Goal: Navigation & Orientation: Understand site structure

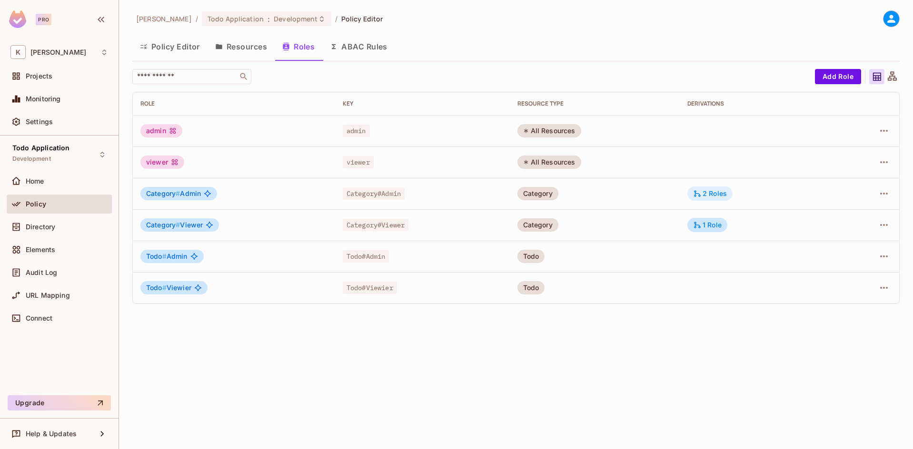
click at [714, 196] on div "2 Roles" at bounding box center [710, 193] width 34 height 9
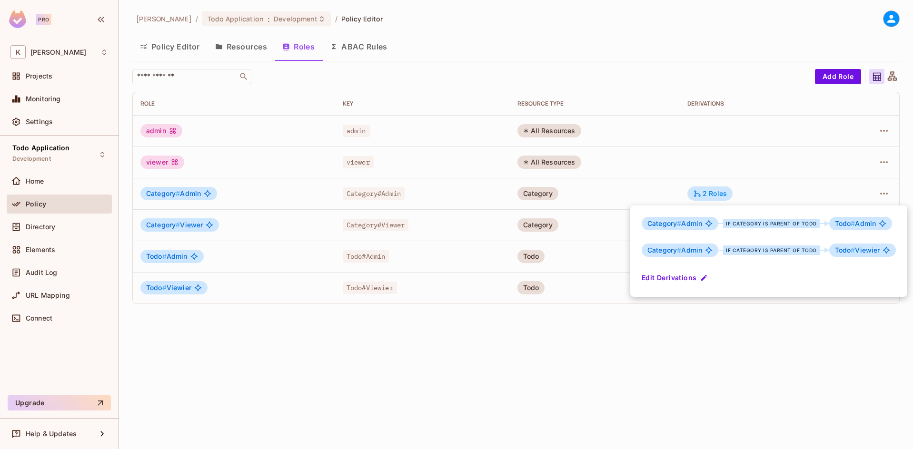
click at [229, 45] on div at bounding box center [456, 224] width 913 height 449
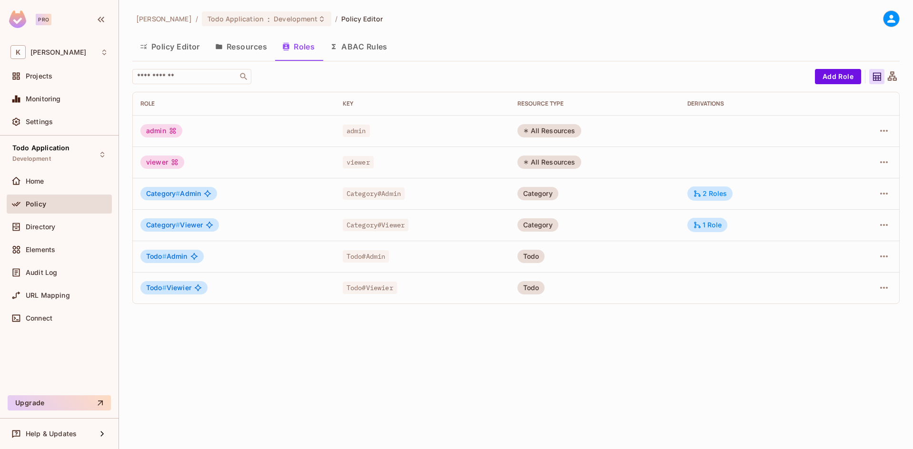
click at [248, 44] on button "Resources" at bounding box center [241, 47] width 67 height 24
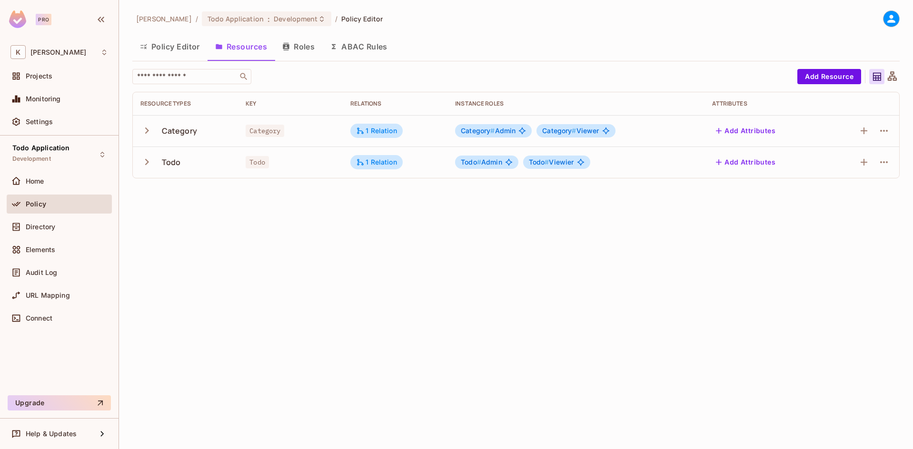
click at [143, 131] on icon "button" at bounding box center [146, 130] width 13 height 13
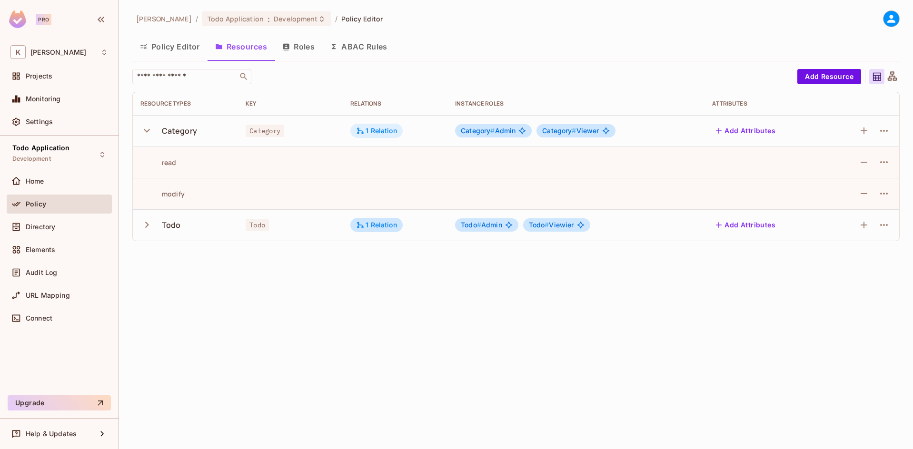
click at [382, 130] on div "1 Relation" at bounding box center [376, 131] width 41 height 9
click at [376, 188] on button "Edit Relations" at bounding box center [392, 188] width 61 height 15
click at [375, 127] on div "1 Relation" at bounding box center [376, 131] width 41 height 9
click at [380, 188] on button "Edit Relations" at bounding box center [392, 188] width 61 height 15
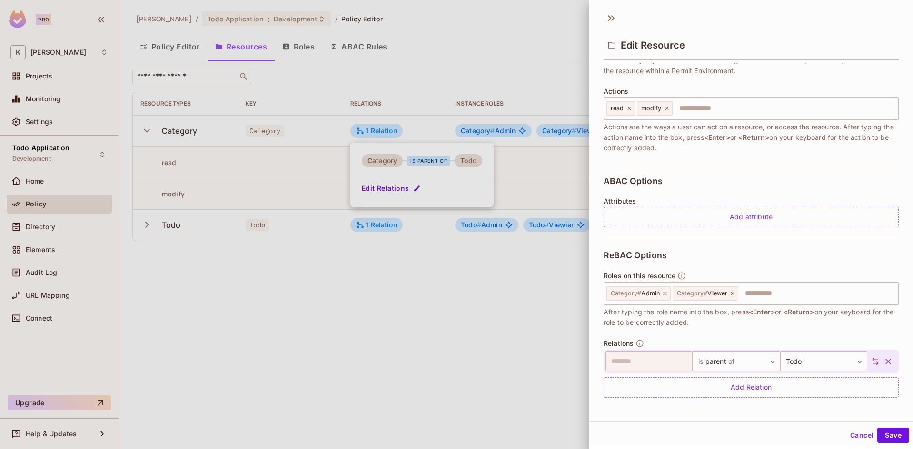
scroll to position [102, 0]
click at [614, 17] on icon at bounding box center [611, 17] width 15 height 15
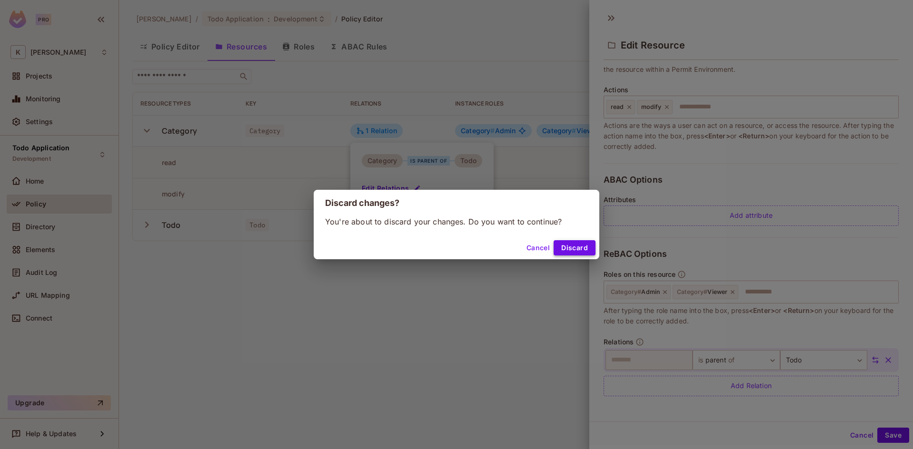
click at [580, 249] on button "Discard" at bounding box center [575, 247] width 42 height 15
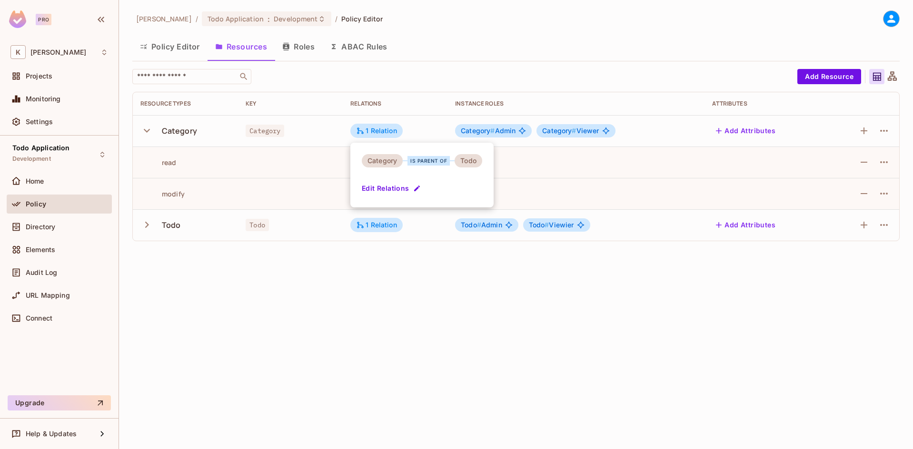
click at [298, 48] on div at bounding box center [456, 224] width 913 height 449
click at [310, 51] on button "Roles" at bounding box center [299, 47] width 48 height 24
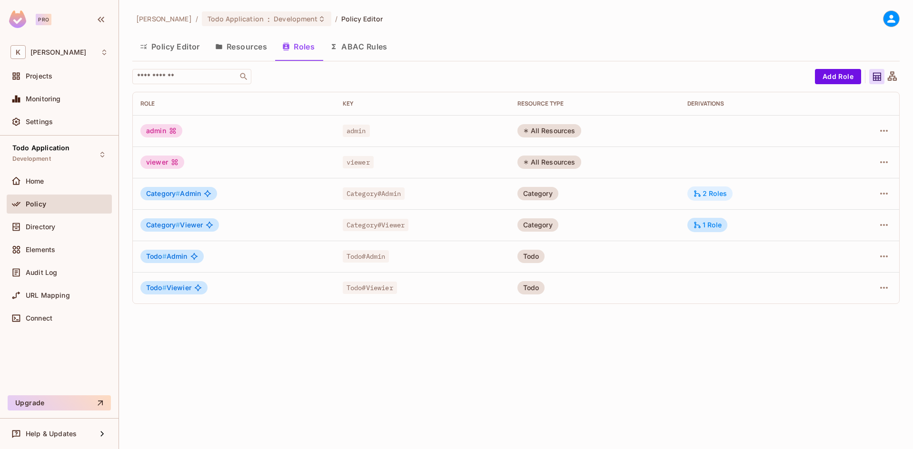
click at [723, 193] on div "2 Roles" at bounding box center [710, 193] width 34 height 9
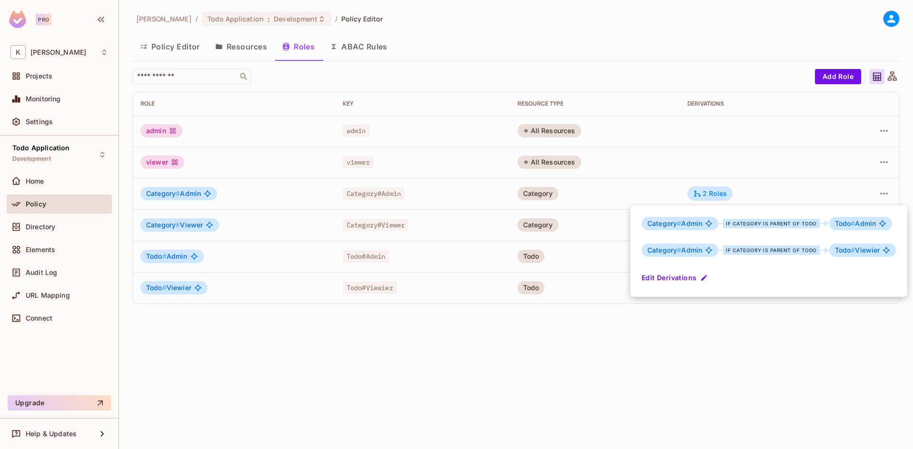
click at [241, 45] on div at bounding box center [456, 224] width 913 height 449
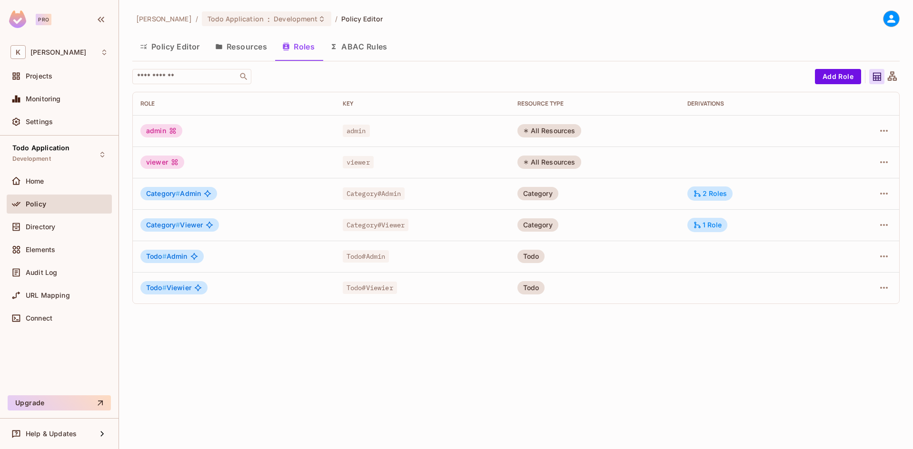
click at [237, 48] on button "Resources" at bounding box center [241, 47] width 67 height 24
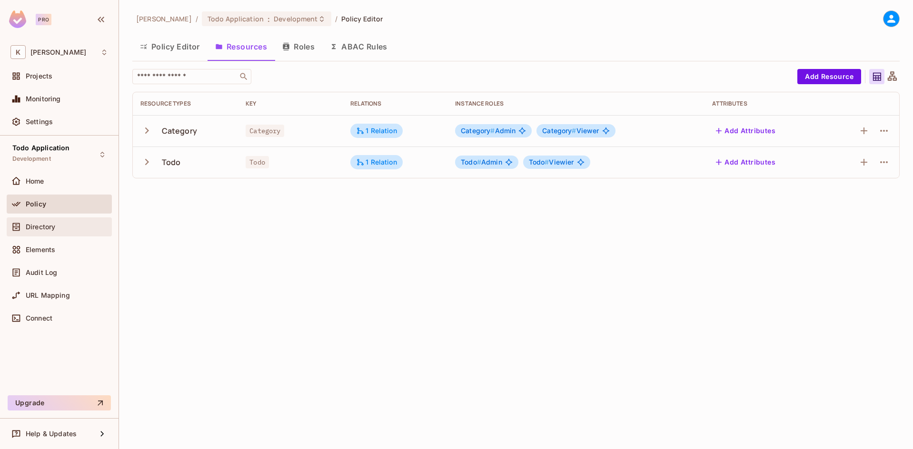
click at [34, 226] on span "Directory" at bounding box center [41, 227] width 30 height 8
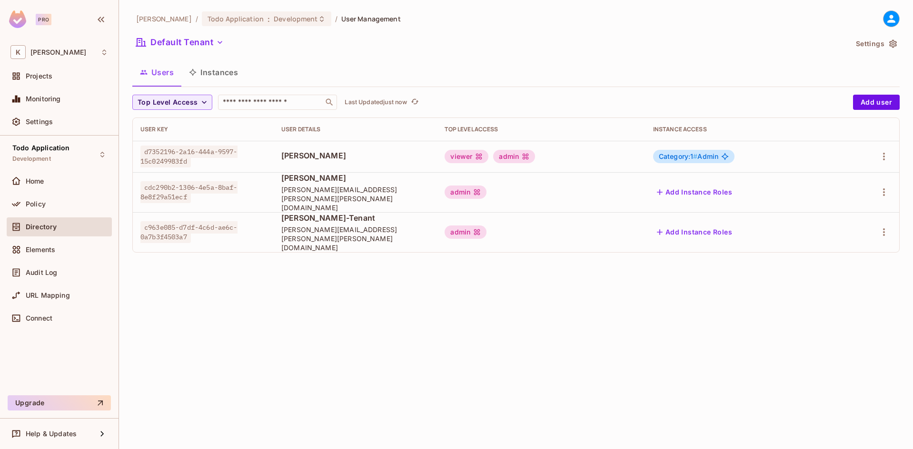
click at [213, 70] on button "Instances" at bounding box center [213, 72] width 64 height 24
